Goal: Complete application form

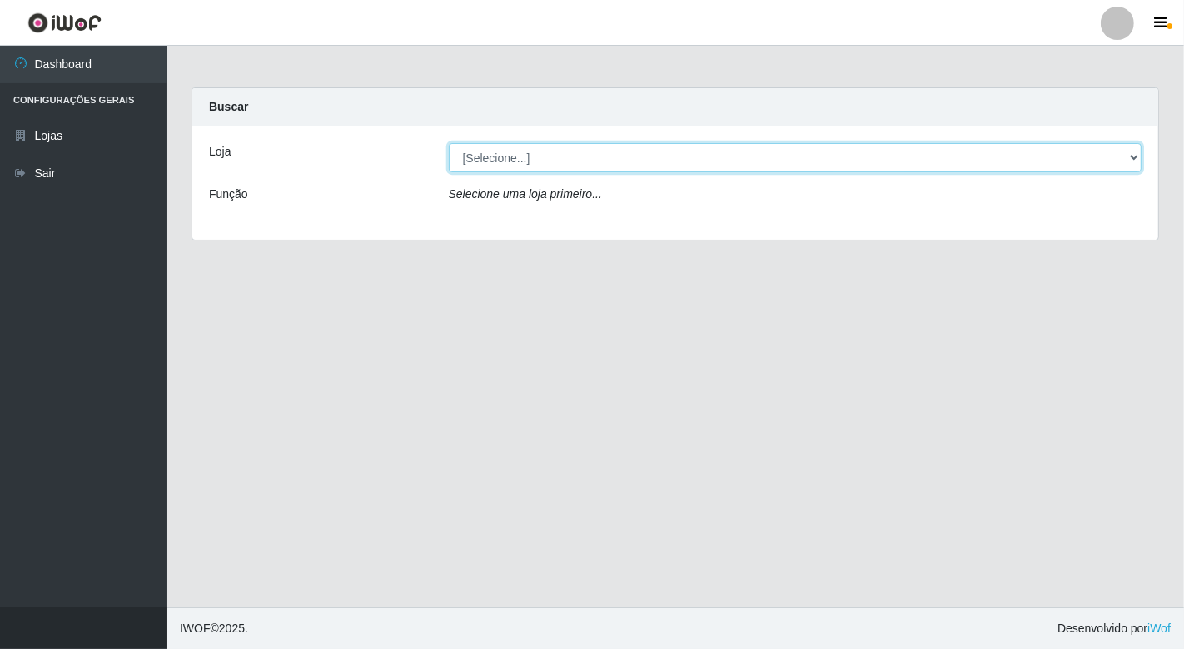
drag, startPoint x: 0, startPoint y: 0, endPoint x: 651, endPoint y: 162, distance: 670.9
click at [651, 162] on select "[Selecione...] Nordestão - [GEOGRAPHIC_DATA]" at bounding box center [796, 157] width 694 height 29
select select "454"
click at [449, 143] on select "[Selecione...] Nordestão - [GEOGRAPHIC_DATA]" at bounding box center [796, 157] width 694 height 29
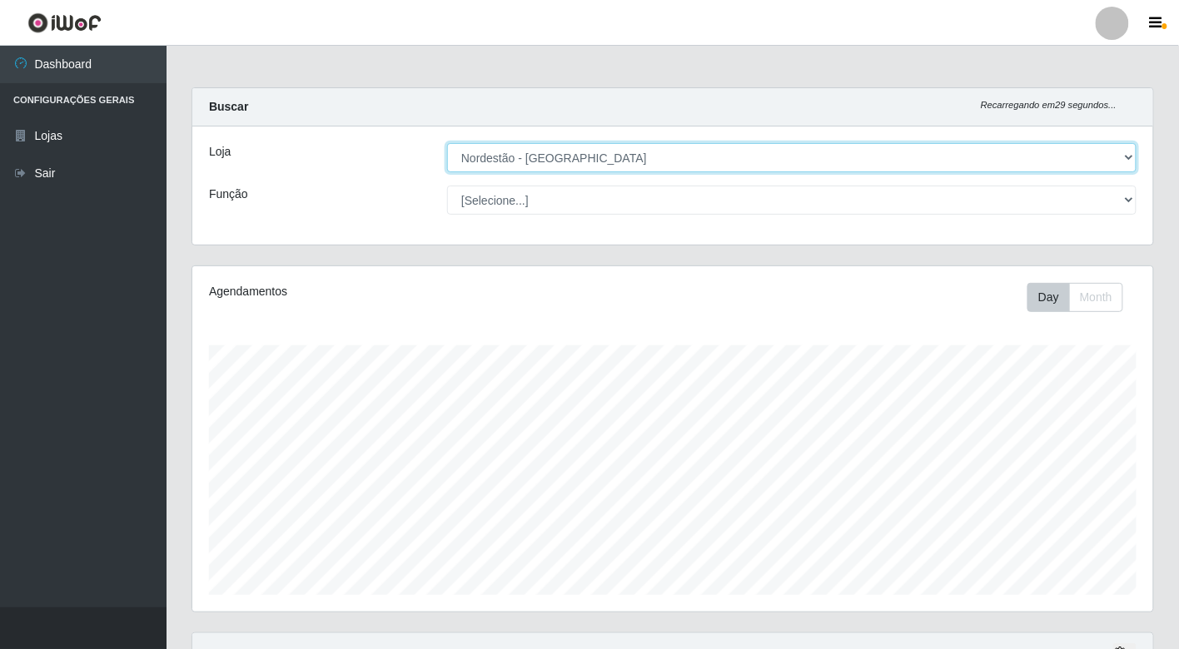
scroll to position [345, 961]
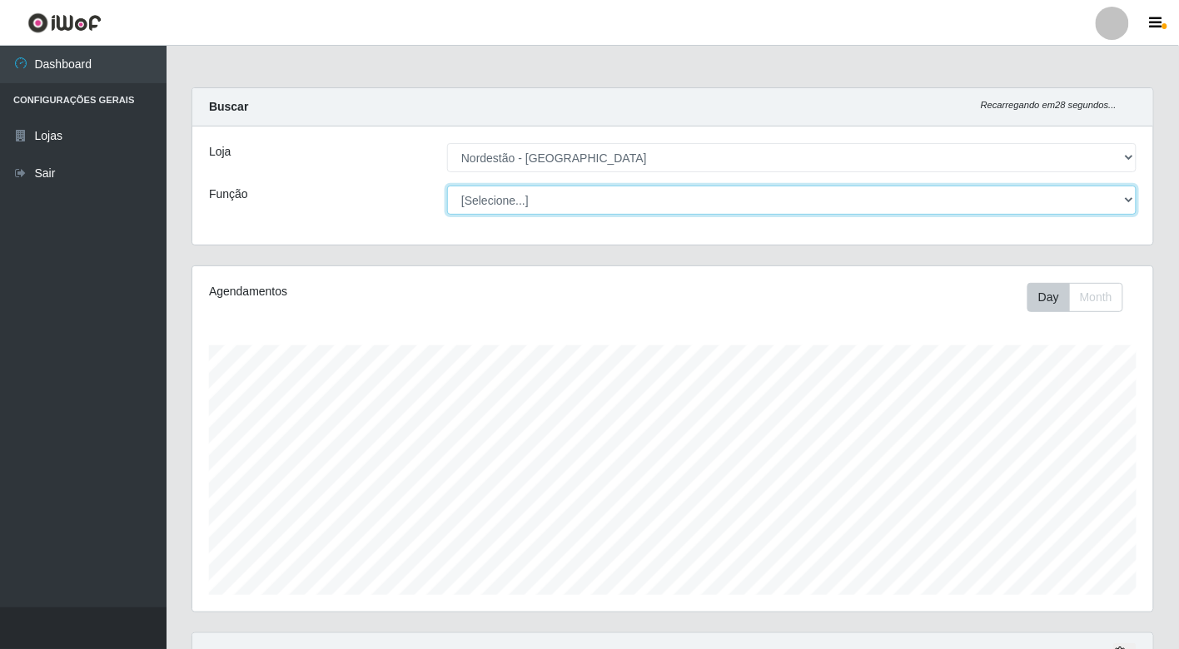
click at [555, 202] on select "[Selecione...] Balconista de Padaria Balconista de Padaria + Balconista de Pada…" at bounding box center [791, 200] width 689 height 29
click at [447, 186] on select "[Selecione...] Balconista de Padaria Balconista de Padaria + Balconista de Pada…" at bounding box center [791, 200] width 689 height 29
click at [610, 195] on select "[Selecione...] Balconista de Padaria Balconista de Padaria + Balconista de Pada…" at bounding box center [791, 200] width 689 height 29
click at [447, 186] on select "[Selecione...] Balconista de Padaria Balconista de Padaria + Balconista de Pada…" at bounding box center [791, 200] width 689 height 29
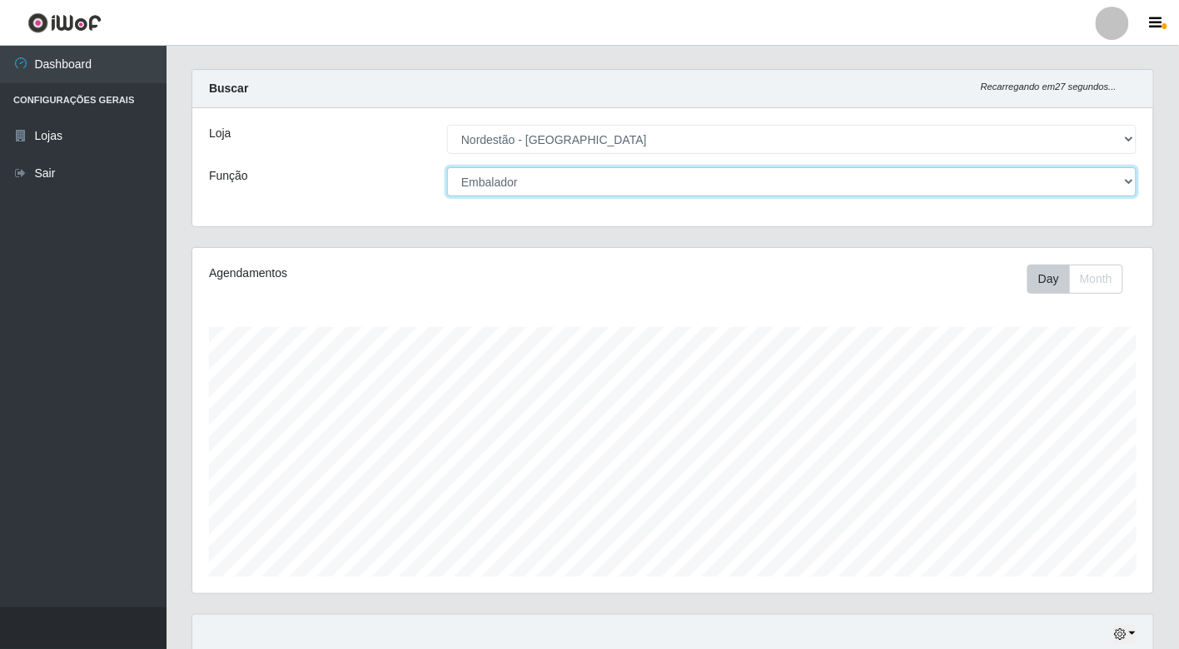
scroll to position [0, 0]
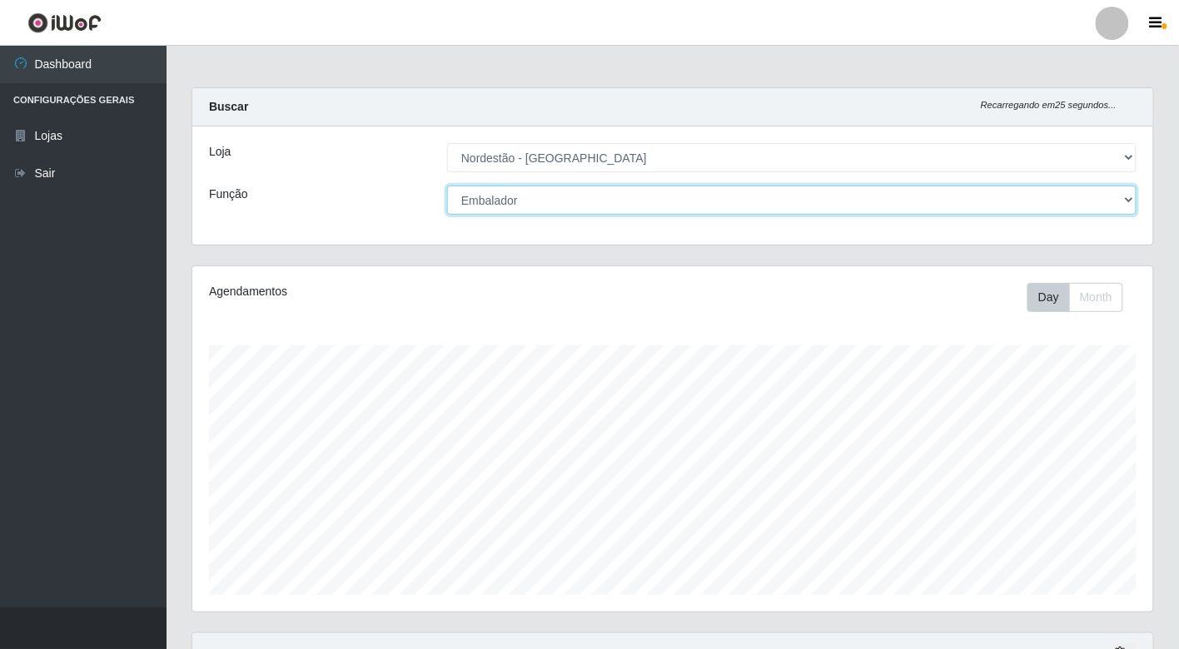
click at [963, 205] on select "[Selecione...] Balconista de Padaria Balconista de Padaria + Balconista de Pada…" at bounding box center [791, 200] width 689 height 29
click at [447, 186] on select "[Selecione...] Balconista de Padaria Balconista de Padaria + Balconista de Pada…" at bounding box center [791, 200] width 689 height 29
click at [548, 209] on select "[Selecione...] Balconista de Padaria Balconista de Padaria + Balconista de Pada…" at bounding box center [791, 200] width 689 height 29
select select "71"
click at [447, 186] on select "[Selecione...] Balconista de Padaria Balconista de Padaria + Balconista de Pada…" at bounding box center [791, 200] width 689 height 29
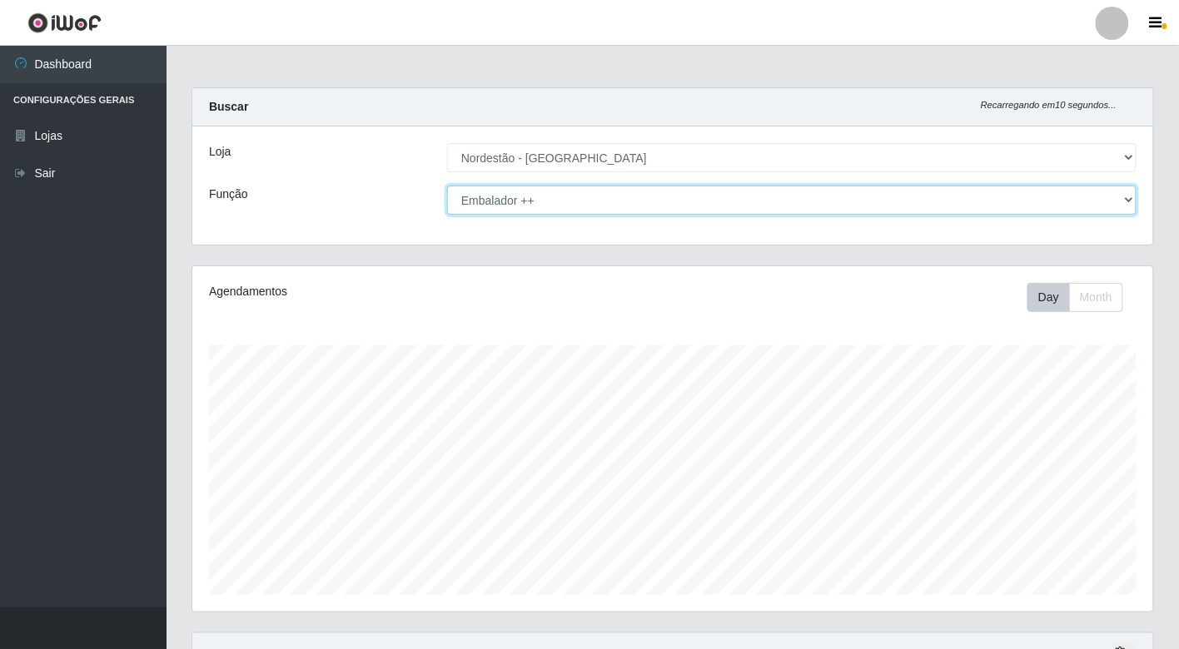
click at [625, 200] on select "[Selecione...] Balconista de Padaria Balconista de Padaria + Balconista de Pada…" at bounding box center [791, 200] width 689 height 29
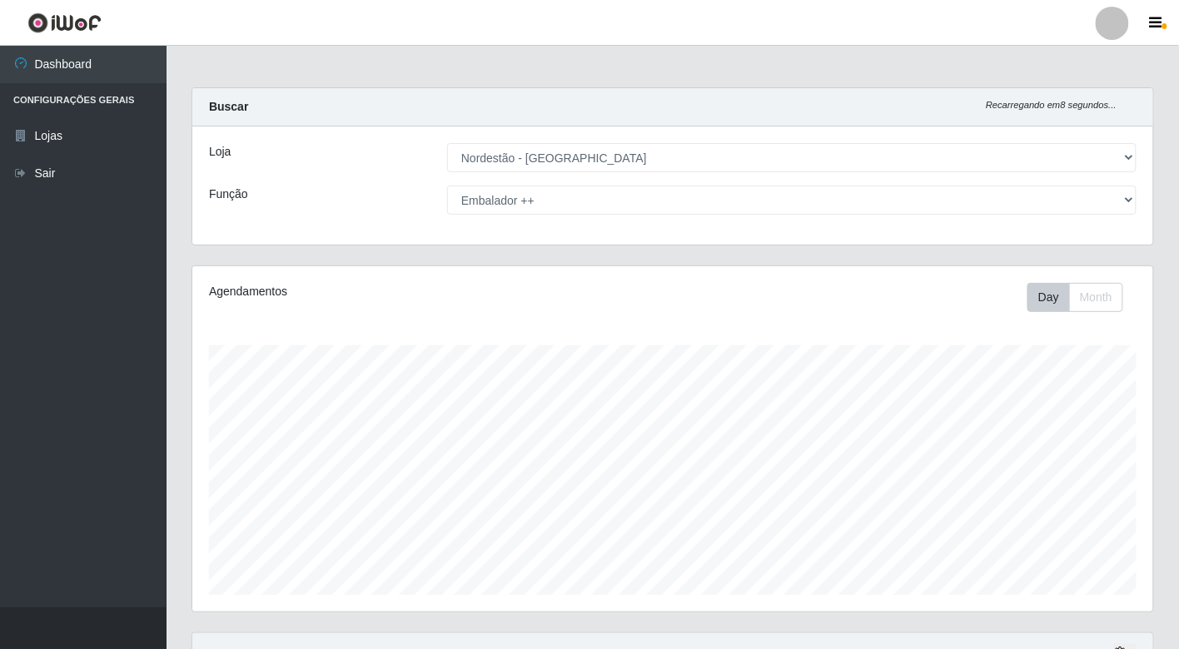
click at [406, 212] on div "Função" at bounding box center [316, 200] width 238 height 29
